Goal: Task Accomplishment & Management: Use online tool/utility

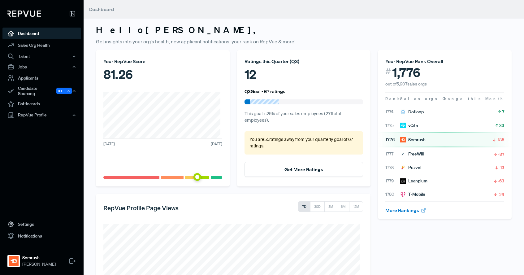
click at [433, 139] on article "1776 Semrush -186" at bounding box center [444, 139] width 119 height 6
click at [25, 89] on div "Candidate Sourcing Beta" at bounding box center [41, 91] width 79 height 14
click at [25, 100] on link "Source Candidates" at bounding box center [50, 108] width 79 height 16
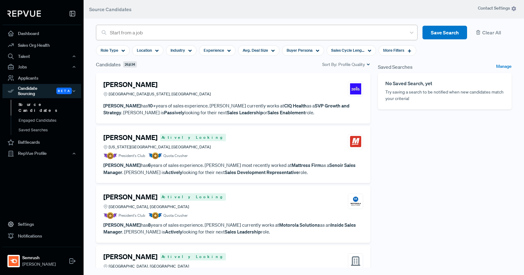
click at [142, 34] on div at bounding box center [256, 32] width 293 height 9
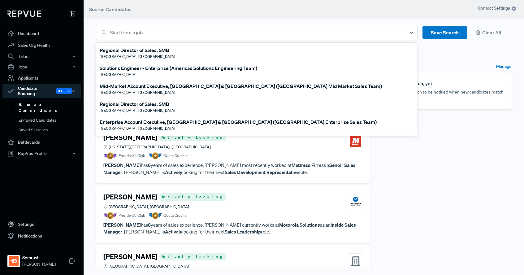
click at [145, 124] on div "Enterprise Account Executive, [GEOGRAPHIC_DATA] & [GEOGRAPHIC_DATA] ([GEOGRAPHI…" at bounding box center [238, 121] width 277 height 7
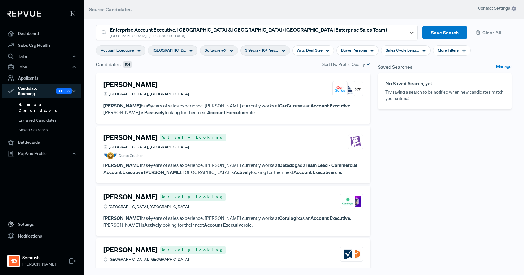
click at [229, 51] on icon at bounding box center [231, 51] width 4 height 4
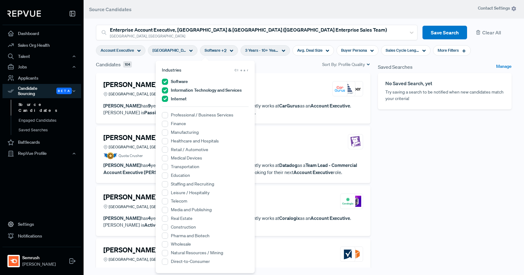
click at [276, 63] on div "Candidates 104 Sort By: Profile Quality" at bounding box center [233, 64] width 274 height 7
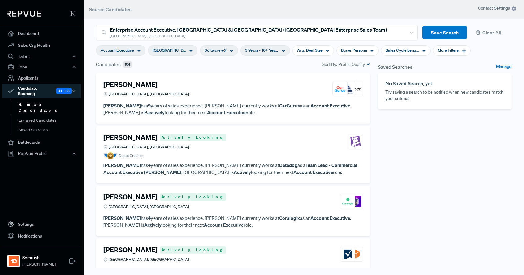
click at [281, 49] on icon at bounding box center [283, 51] width 4 height 4
type input "4 Years"
click at [240, 82] on div at bounding box center [241, 81] width 4 height 4
click at [306, 51] on span "Avg. Deal Size" at bounding box center [309, 50] width 25 height 6
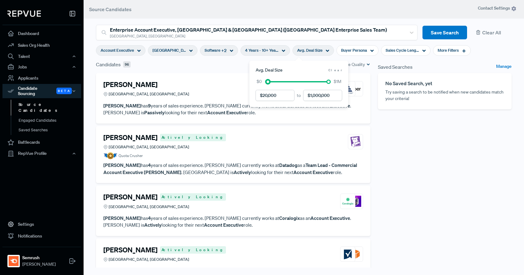
click at [268, 81] on div at bounding box center [268, 81] width 4 height 4
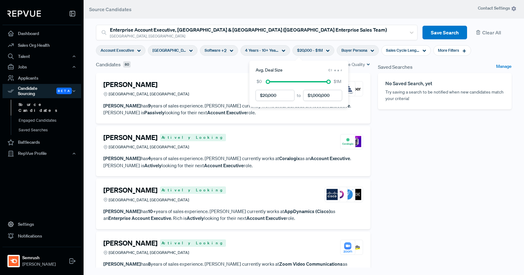
click at [346, 49] on span "Buyer Persona" at bounding box center [354, 50] width 26 height 6
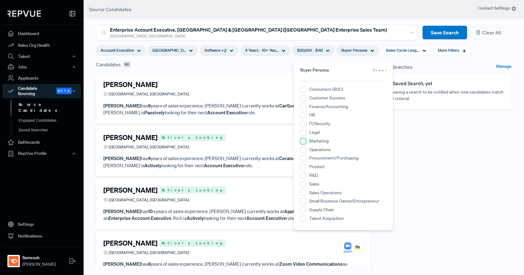
click at [302, 141] on input "Marketing" at bounding box center [303, 141] width 6 height 6
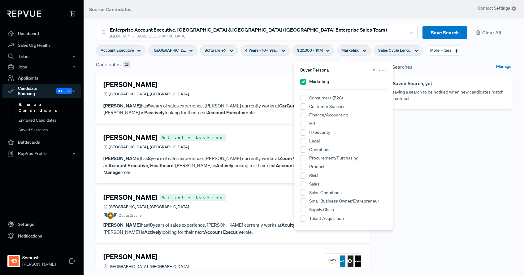
click at [393, 52] on span "Sales Cycle Length" at bounding box center [394, 50] width 33 height 6
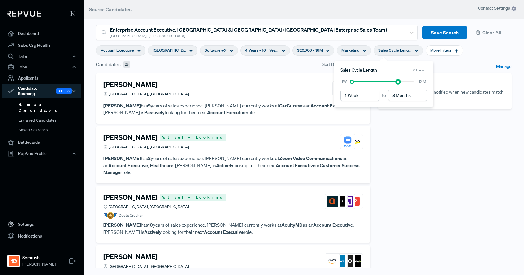
drag, startPoint x: 414, startPoint y: 81, endPoint x: 398, endPoint y: 83, distance: 15.5
click at [398, 83] on div at bounding box center [398, 81] width 4 height 4
drag, startPoint x: 398, startPoint y: 82, endPoint x: 392, endPoint y: 82, distance: 5.9
click at [392, 82] on div at bounding box center [390, 81] width 4 height 4
drag, startPoint x: 390, startPoint y: 81, endPoint x: 384, endPoint y: 80, distance: 6.3
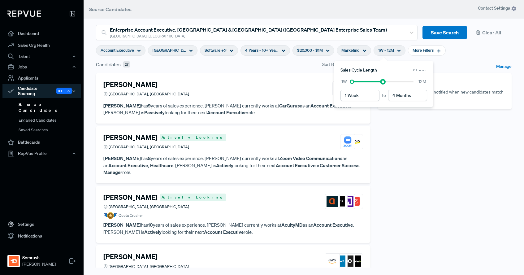
click at [384, 80] on div at bounding box center [382, 81] width 4 height 4
type input "6 Months"
drag, startPoint x: 384, startPoint y: 80, endPoint x: 391, endPoint y: 81, distance: 6.8
click at [391, 81] on div at bounding box center [390, 81] width 4 height 4
click at [412, 50] on span "More Filters" at bounding box center [422, 50] width 21 height 6
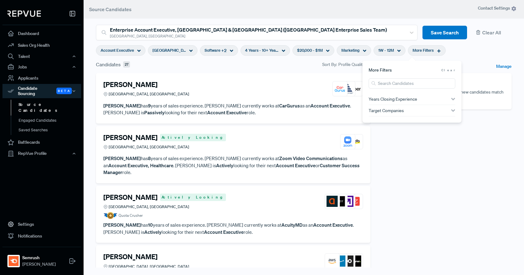
click at [451, 99] on use "button" at bounding box center [453, 99] width 4 height 2
type input "4 Years"
drag, startPoint x: 381, startPoint y: 108, endPoint x: 402, endPoint y: 109, distance: 20.8
click at [402, 109] on div at bounding box center [402, 107] width 4 height 4
click at [448, 137] on div "Target Companies" at bounding box center [411, 137] width 87 height 5
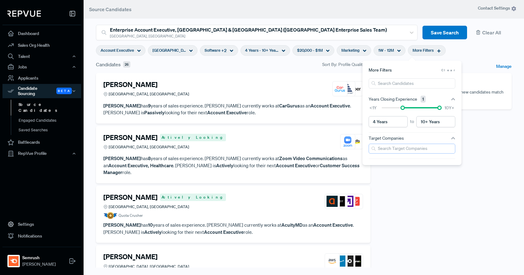
click at [416, 150] on input "search" at bounding box center [411, 149] width 87 height 10
click at [371, 159] on input "Asana" at bounding box center [371, 162] width 6 height 6
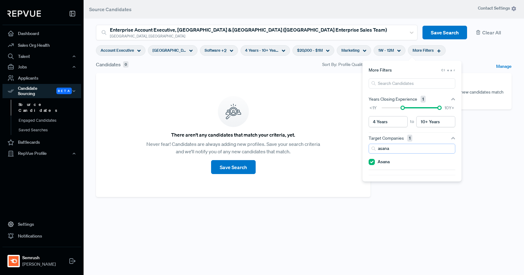
click at [398, 149] on input "asana" at bounding box center [411, 149] width 87 height 10
click at [388, 150] on input "asana" at bounding box center [411, 149] width 87 height 10
click at [372, 177] on input "BrightEdge" at bounding box center [371, 178] width 6 height 6
click at [392, 150] on input "brighte" at bounding box center [411, 149] width 87 height 10
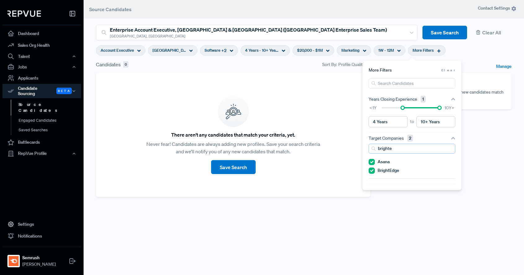
click at [392, 150] on input "brighte" at bounding box center [411, 149] width 87 height 10
click at [373, 187] on input "Conductor" at bounding box center [371, 187] width 6 height 6
click at [396, 148] on input "conduc" at bounding box center [411, 149] width 87 height 10
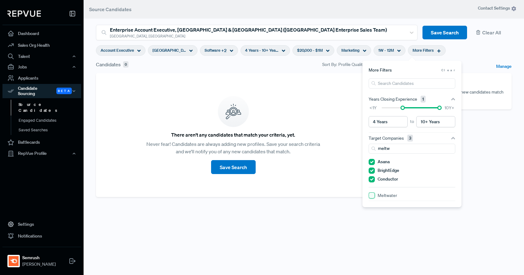
click at [374, 194] on input "Meltwater" at bounding box center [371, 195] width 6 height 6
click at [394, 150] on input "meltw" at bounding box center [411, 149] width 87 height 10
click at [384, 148] on input "meltw" at bounding box center [411, 149] width 87 height 10
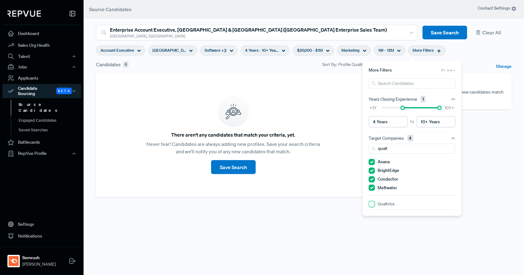
click at [371, 206] on input "Qualtrics" at bounding box center [371, 204] width 6 height 6
click at [393, 148] on input "qualt" at bounding box center [411, 149] width 87 height 10
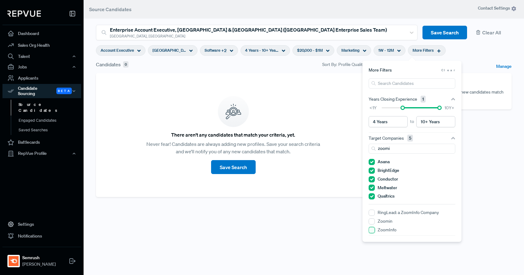
click at [371, 228] on input "ZoomInfo" at bounding box center [371, 230] width 6 height 6
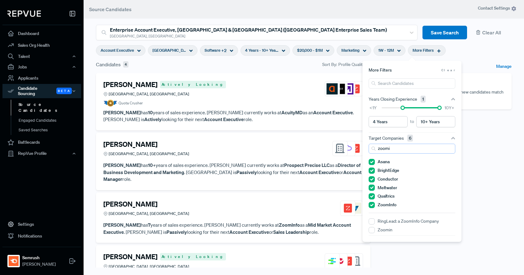
click at [393, 150] on input "zoomi" at bounding box center [411, 149] width 87 height 10
click at [373, 222] on input "Braze" at bounding box center [371, 221] width 6 height 6
click at [395, 150] on input "braze" at bounding box center [411, 149] width 87 height 10
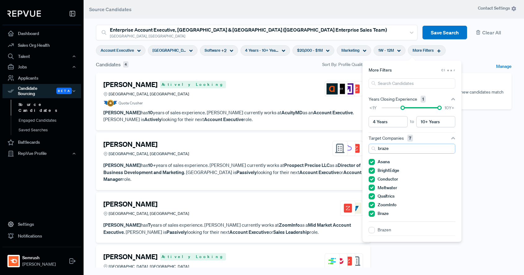
click at [395, 150] on input "braze" at bounding box center [411, 149] width 87 height 10
click at [371, 230] on input "Sprinklr" at bounding box center [371, 230] width 6 height 6
click at [401, 146] on input "sprink" at bounding box center [411, 149] width 87 height 10
click at [375, 240] on div "Cision" at bounding box center [411, 239] width 87 height 8
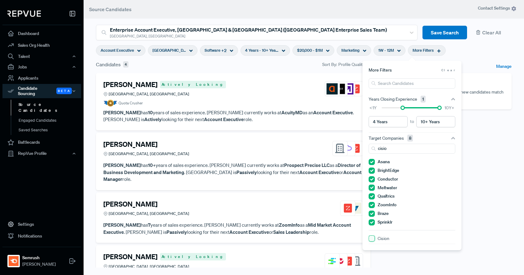
click at [374, 239] on input "Cision" at bounding box center [371, 238] width 6 height 6
click at [388, 148] on input "cisio" at bounding box center [411, 149] width 87 height 10
click at [373, 248] on input "6sense" at bounding box center [371, 247] width 6 height 6
click at [398, 149] on input "6se" at bounding box center [411, 149] width 87 height 10
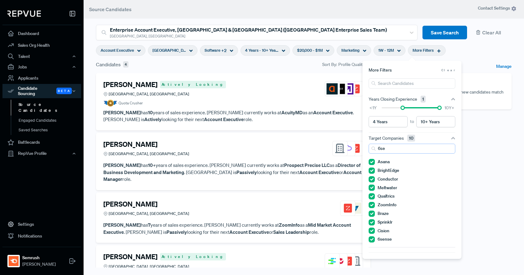
click at [398, 149] on input "6se" at bounding box center [411, 149] width 87 height 10
click at [371, 256] on input "Iterable" at bounding box center [371, 255] width 6 height 6
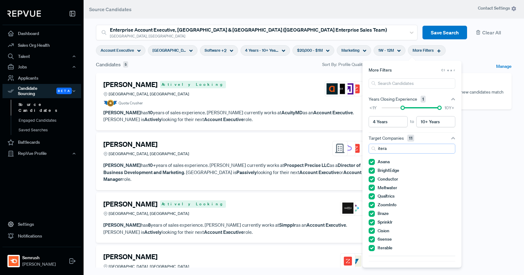
click at [407, 149] on input "itera" at bounding box center [411, 149] width 87 height 10
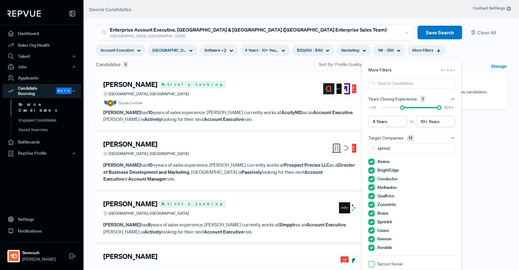
click at [373, 265] on Social "Sprout Social" at bounding box center [371, 264] width 6 height 6
click at [391, 149] on input "sprout" at bounding box center [411, 149] width 87 height 10
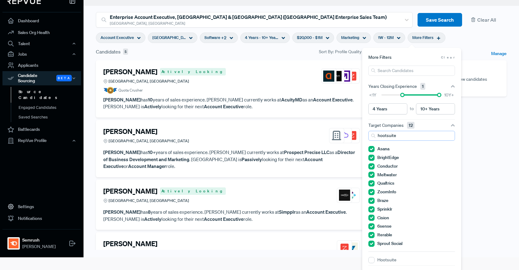
scroll to position [14, 0]
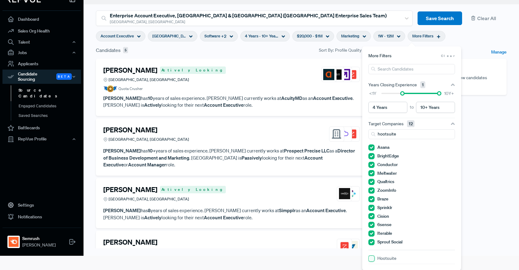
click at [370, 259] on input "Hootsuite" at bounding box center [371, 258] width 6 height 6
click at [386, 132] on input "hootsuite" at bounding box center [411, 134] width 87 height 10
click at [373, 267] on input "Brandwatch" at bounding box center [371, 267] width 6 height 6
click at [401, 134] on input "brandwat" at bounding box center [411, 134] width 87 height 10
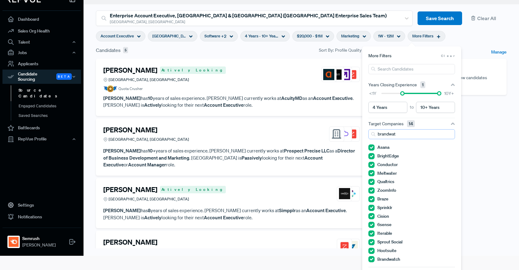
click at [401, 134] on input "brandwat" at bounding box center [411, 134] width 87 height 10
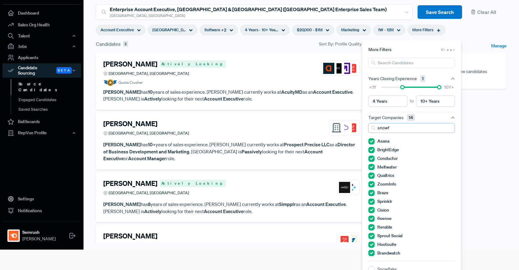
scroll to position [32, 0]
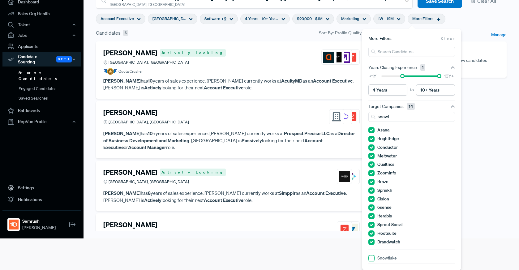
click at [374, 259] on input "Snowflake" at bounding box center [371, 258] width 6 height 6
click at [400, 117] on input "snowf" at bounding box center [411, 117] width 87 height 10
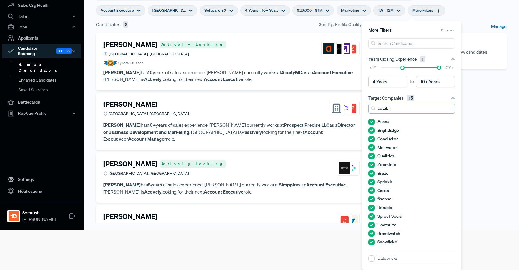
scroll to position [40, 0]
click at [376, 257] on div "Databricks" at bounding box center [411, 259] width 87 height 8
click at [374, 257] on input "Databricks" at bounding box center [371, 258] width 6 height 6
click at [396, 110] on input "databr" at bounding box center [411, 108] width 87 height 10
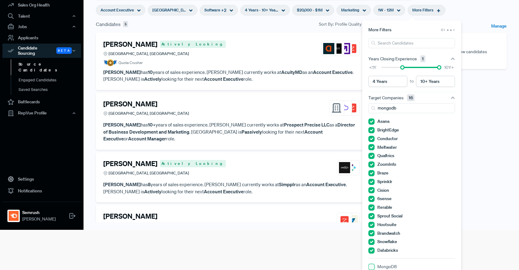
click at [374, 267] on input "MongoDB" at bounding box center [371, 267] width 6 height 6
click at [399, 108] on input "mongodb" at bounding box center [411, 108] width 87 height 10
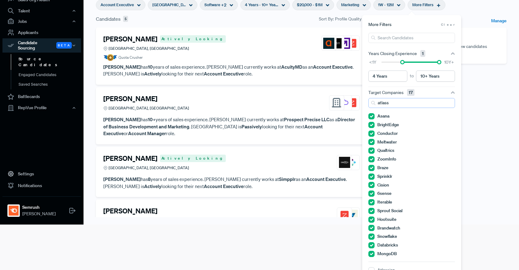
scroll to position [52, 0]
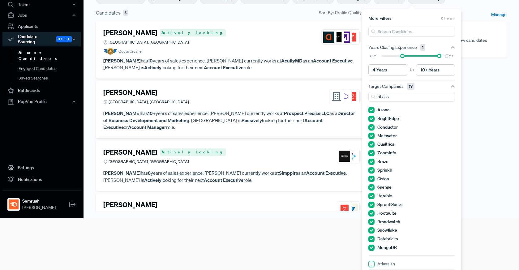
click at [370, 264] on input "Atlassian" at bounding box center [371, 264] width 6 height 6
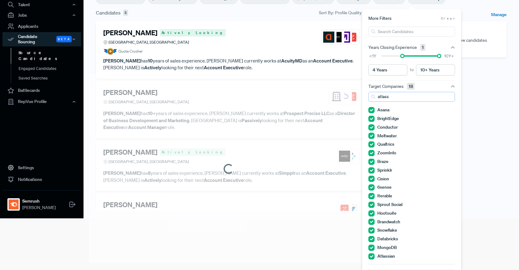
click at [391, 97] on input "atlass" at bounding box center [411, 97] width 87 height 10
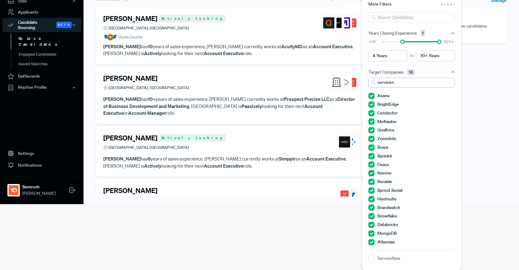
scroll to position [66, 0]
type input "servicen"
click at [373, 258] on input "ServiceNow" at bounding box center [371, 258] width 6 height 6
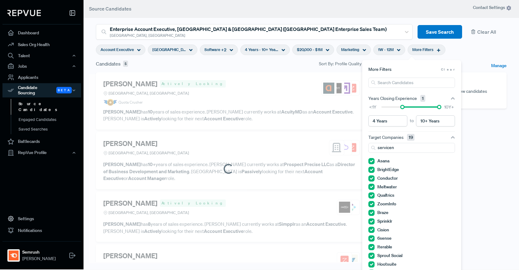
scroll to position [0, 0]
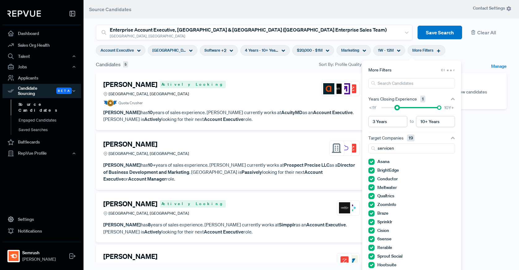
drag, startPoint x: 403, startPoint y: 107, endPoint x: 396, endPoint y: 108, distance: 6.8
click at [396, 108] on div at bounding box center [397, 107] width 4 height 4
drag, startPoint x: 398, startPoint y: 108, endPoint x: 373, endPoint y: 107, distance: 25.4
click at [373, 107] on div "<1Y 10Y+" at bounding box center [411, 108] width 87 height 6
type input "4 Years"
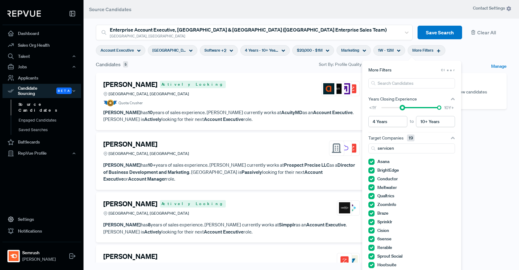
drag, startPoint x: 381, startPoint y: 108, endPoint x: 400, endPoint y: 108, distance: 19.2
click at [400, 108] on div at bounding box center [402, 107] width 4 height 4
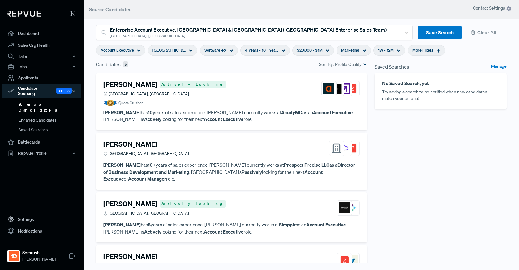
click at [500, 138] on div "Saved Searches Manage No Saved Search, yet Try saving a search to be notified w…" at bounding box center [440, 169] width 139 height 217
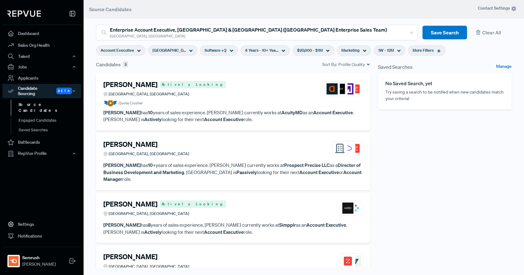
click at [378, 52] on span "1W - 12M" at bounding box center [386, 50] width 16 height 6
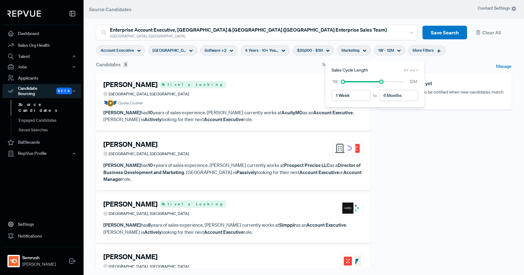
click at [417, 70] on span "Clear" at bounding box center [411, 70] width 14 height 5
type input "12 Months"
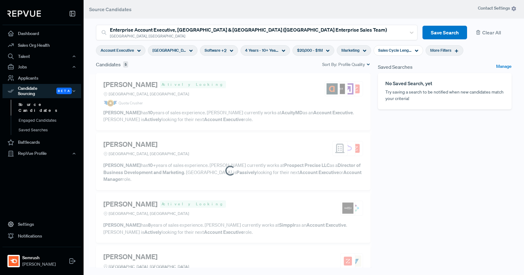
click at [341, 52] on span "Marketing" at bounding box center [350, 50] width 18 height 6
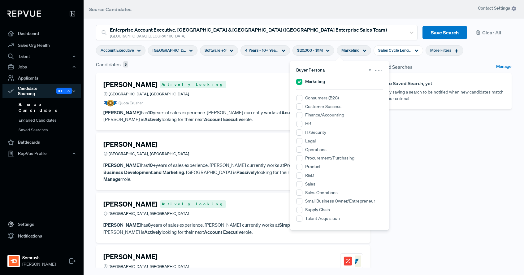
click at [380, 70] on span "Clear" at bounding box center [376, 70] width 14 height 5
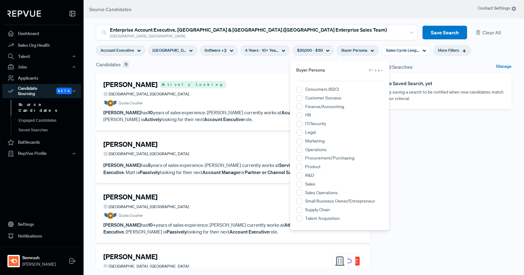
click at [326, 51] on use at bounding box center [327, 51] width 3 height 2
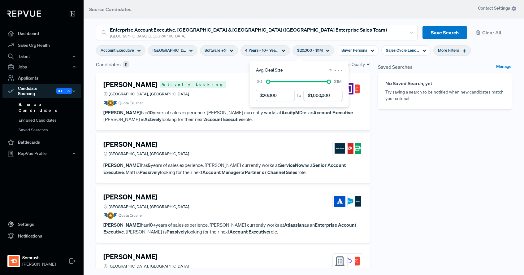
click at [337, 70] on span "Clear" at bounding box center [335, 70] width 14 height 5
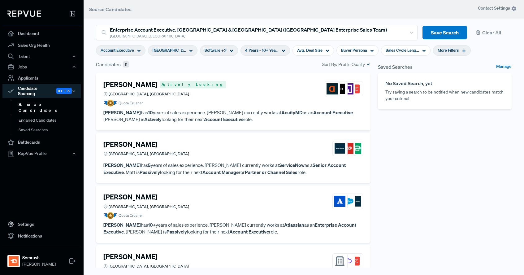
click at [180, 50] on div "[GEOGRAPHIC_DATA], [GEOGRAPHIC_DATA]" at bounding box center [172, 50] width 49 height 11
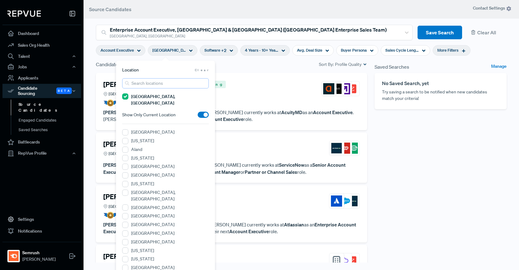
click at [136, 86] on input "search" at bounding box center [165, 83] width 87 height 10
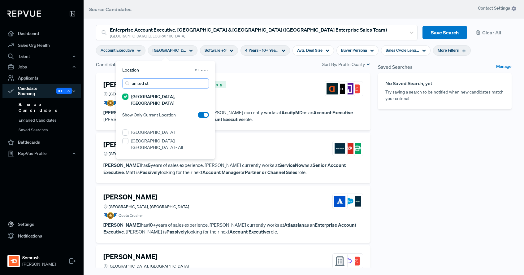
type input "united st"
click at [128, 129] on div "[GEOGRAPHIC_DATA]" at bounding box center [165, 133] width 87 height 8
click at [127, 129] on States "[GEOGRAPHIC_DATA]" at bounding box center [125, 132] width 6 height 6
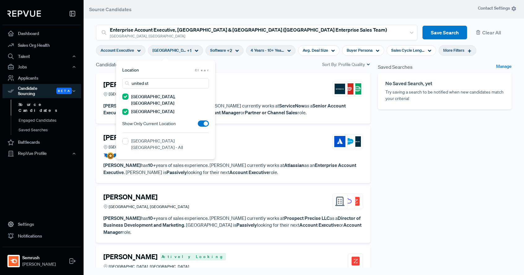
click at [456, 166] on div "Saved Searches Manage No Saved Search, yet Try saving a search to be notified w…" at bounding box center [444, 171] width 141 height 220
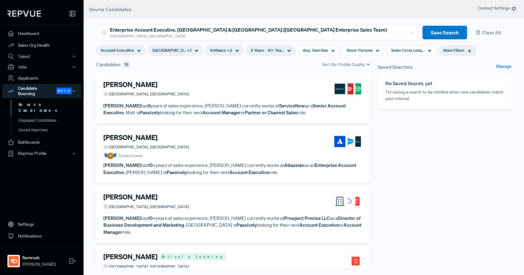
click at [178, 51] on div "[GEOGRAPHIC_DATA], [GEOGRAPHIC_DATA] + 1" at bounding box center [175, 50] width 55 height 11
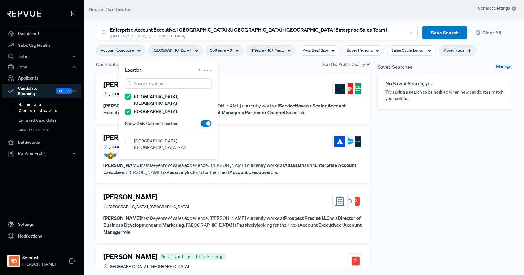
click at [126, 97] on MA "[GEOGRAPHIC_DATA], [GEOGRAPHIC_DATA]" at bounding box center [128, 96] width 6 height 6
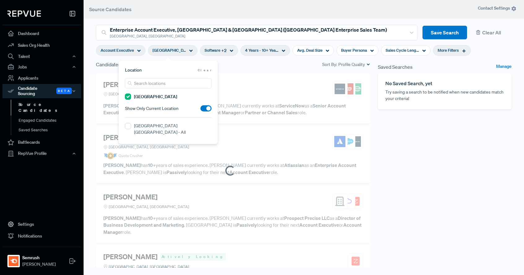
click at [451, 139] on div "Saved Searches Manage No Saved Search, yet Try saving a search to be notified w…" at bounding box center [444, 171] width 141 height 220
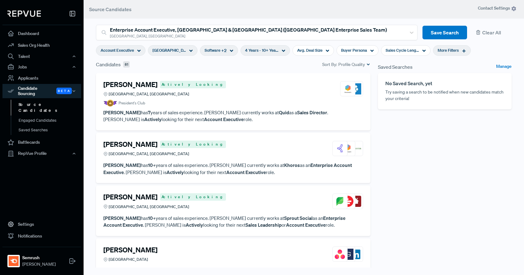
click at [269, 94] on div "[PERSON_NAME] Actively Looking [GEOGRAPHIC_DATA], [GEOGRAPHIC_DATA]" at bounding box center [232, 88] width 259 height 17
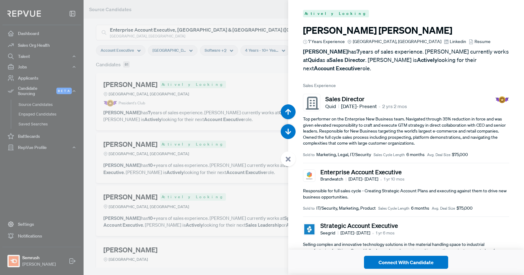
click at [42, 177] on div at bounding box center [262, 137] width 524 height 275
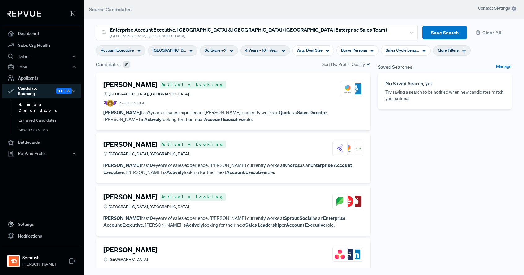
click at [248, 159] on article "[PERSON_NAME] Actively Looking [GEOGRAPHIC_DATA], [GEOGRAPHIC_DATA] [PERSON_NAM…" at bounding box center [232, 158] width 259 height 36
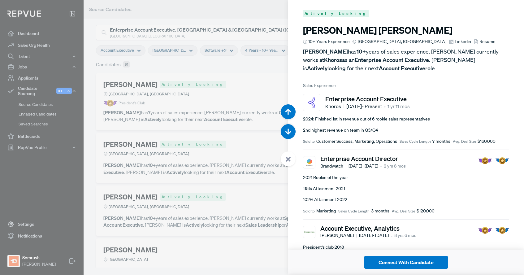
click at [64, 199] on div at bounding box center [262, 137] width 524 height 275
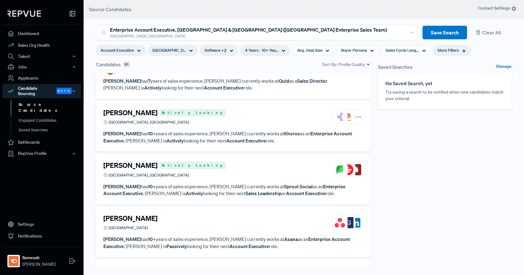
scroll to position [32, 0]
click at [232, 174] on div "[PERSON_NAME] Actively [GEOGRAPHIC_DATA], [GEOGRAPHIC_DATA]" at bounding box center [232, 169] width 259 height 17
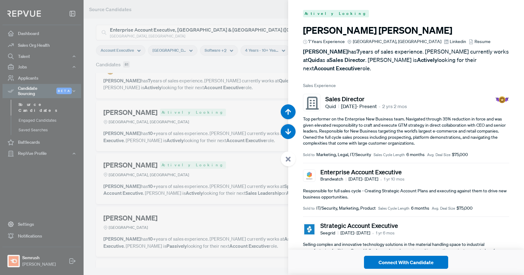
scroll to position [549, 0]
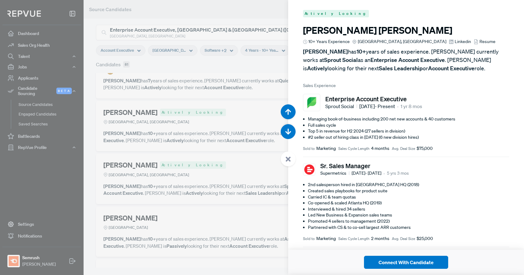
click at [49, 181] on div at bounding box center [262, 137] width 524 height 275
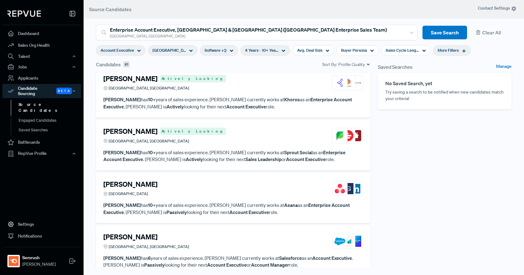
scroll to position [156, 0]
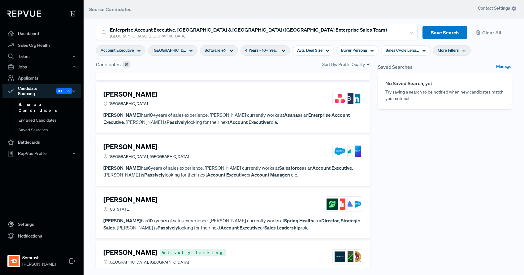
click at [213, 147] on div "[PERSON_NAME][GEOGRAPHIC_DATA], [GEOGRAPHIC_DATA]" at bounding box center [232, 151] width 259 height 17
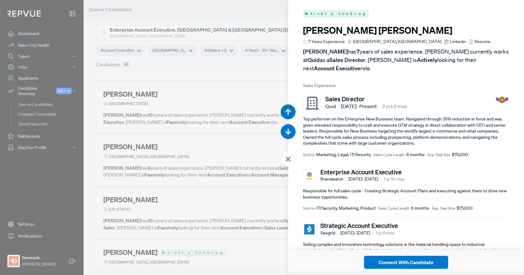
scroll to position [1099, 0]
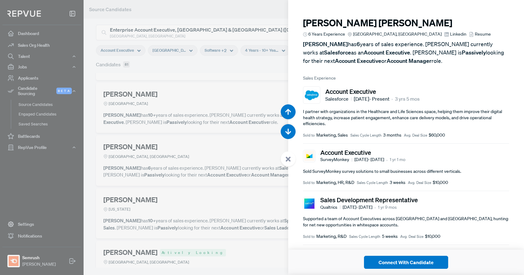
click at [168, 198] on div at bounding box center [262, 137] width 524 height 275
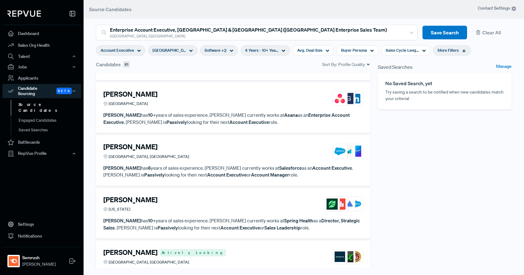
click at [167, 199] on div "[PERSON_NAME] [US_STATE]" at bounding box center [232, 203] width 259 height 17
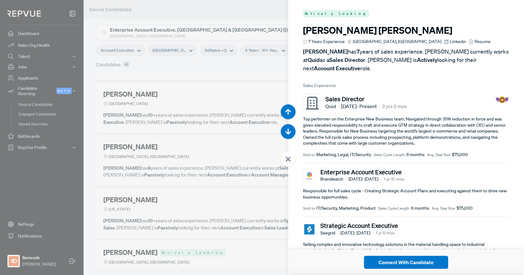
scroll to position [1373, 0]
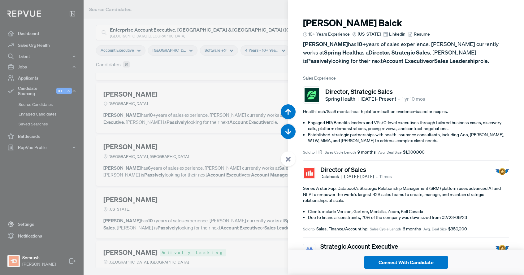
click at [167, 199] on div at bounding box center [262, 137] width 524 height 275
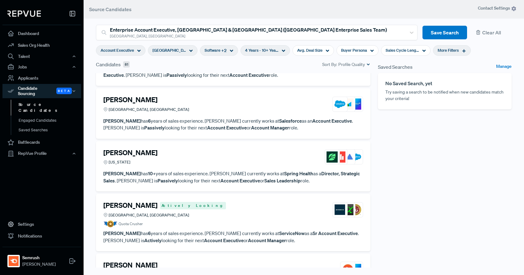
scroll to position [323, 0]
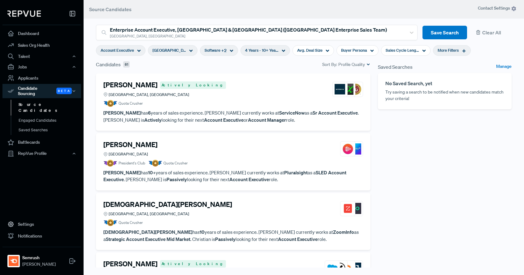
click at [212, 148] on div "[PERSON_NAME] [GEOGRAPHIC_DATA]" at bounding box center [232, 148] width 259 height 17
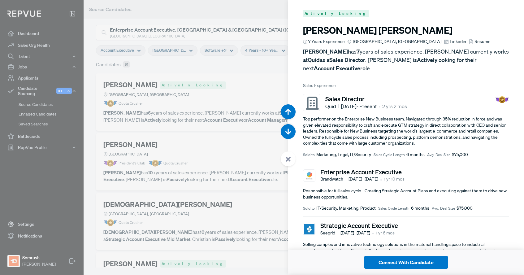
scroll to position [1922, 0]
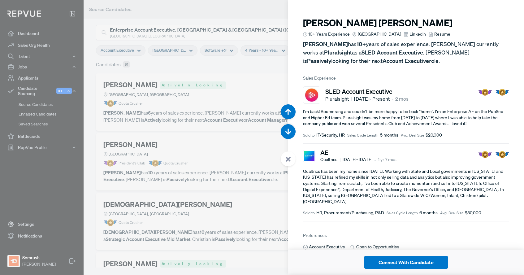
click at [108, 182] on div at bounding box center [262, 137] width 524 height 275
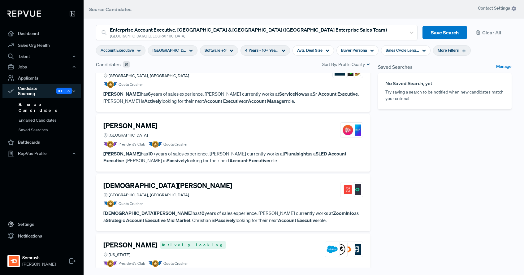
scroll to position [372, 0]
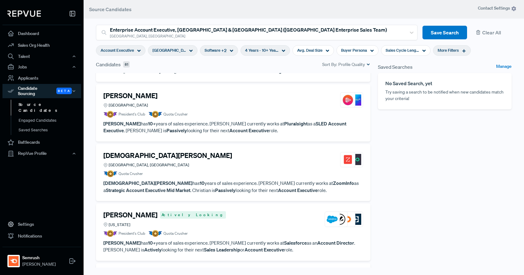
click at [235, 161] on div "[DEMOGRAPHIC_DATA][PERSON_NAME] [GEOGRAPHIC_DATA], [GEOGRAPHIC_DATA]" at bounding box center [232, 159] width 259 height 17
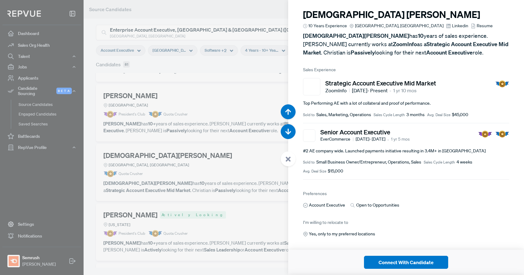
scroll to position [17, 0]
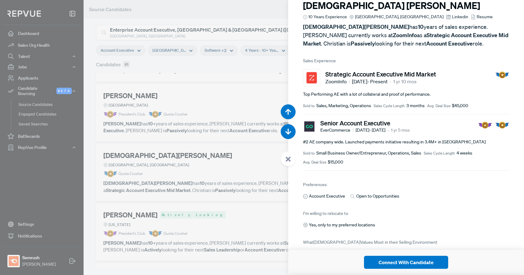
click at [83, 154] on div at bounding box center [262, 137] width 524 height 275
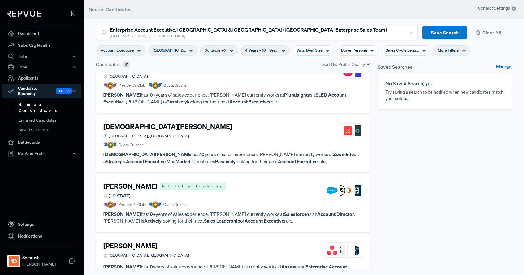
scroll to position [489, 0]
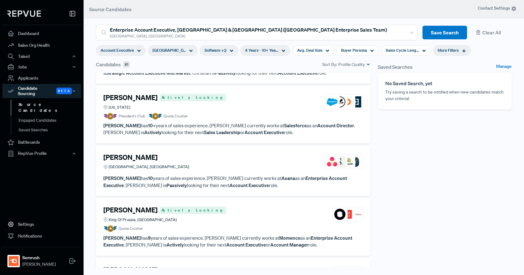
click at [250, 115] on article "President's Club Quota Crusher" at bounding box center [232, 116] width 259 height 7
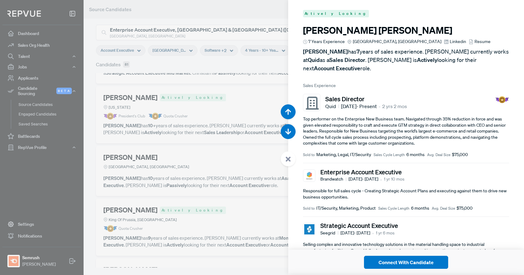
scroll to position [2472, 0]
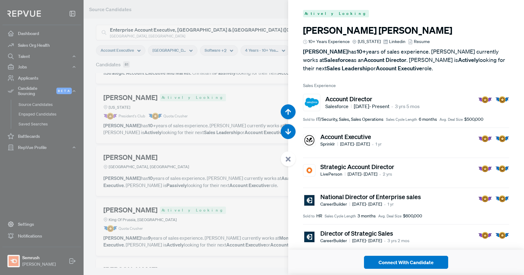
click at [195, 158] on div at bounding box center [262, 137] width 524 height 275
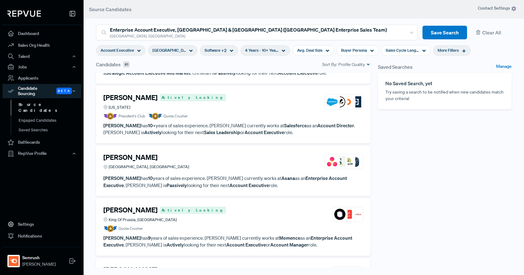
click at [194, 158] on div "[PERSON_NAME] [GEOGRAPHIC_DATA], [GEOGRAPHIC_DATA]" at bounding box center [232, 161] width 259 height 17
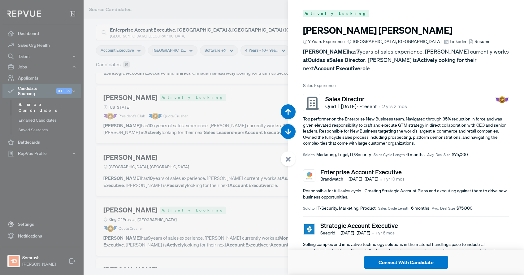
scroll to position [2746, 0]
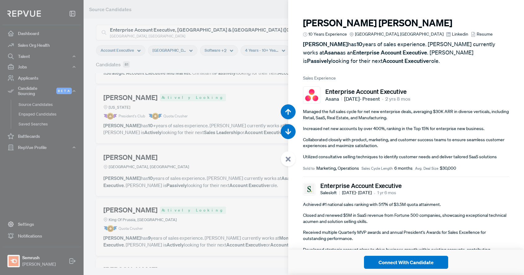
click at [220, 216] on div at bounding box center [262, 137] width 524 height 275
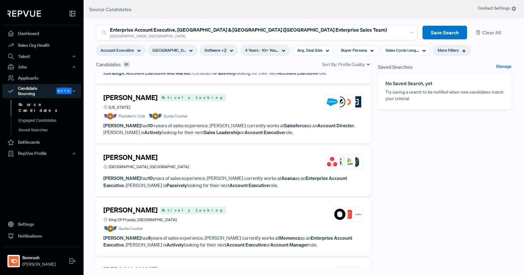
click at [220, 216] on div "[PERSON_NAME] Actively Looking King Of Prussia, [GEOGRAPHIC_DATA]" at bounding box center [232, 214] width 259 height 17
